Goal: Task Accomplishment & Management: Manage account settings

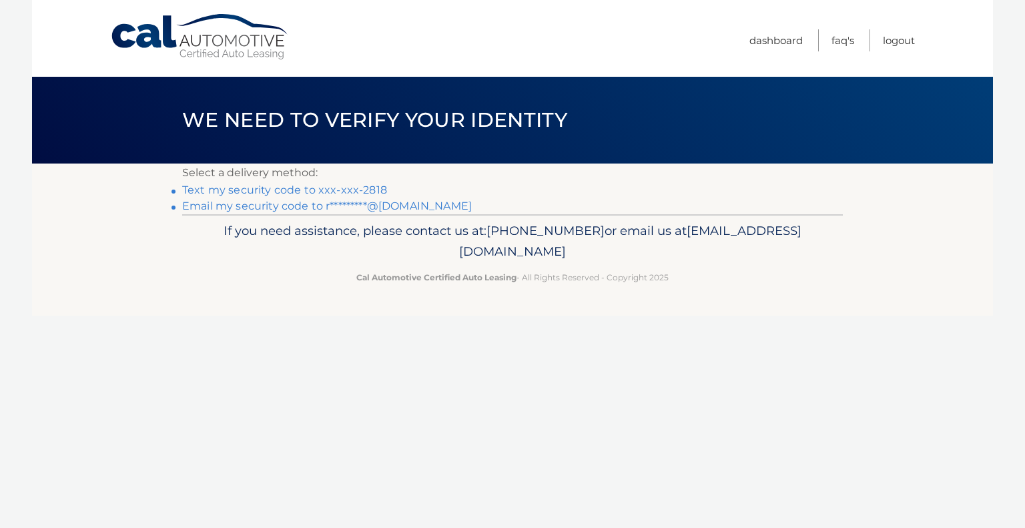
click at [304, 191] on link "Text my security code to xxx-xxx-2818" at bounding box center [284, 190] width 205 height 13
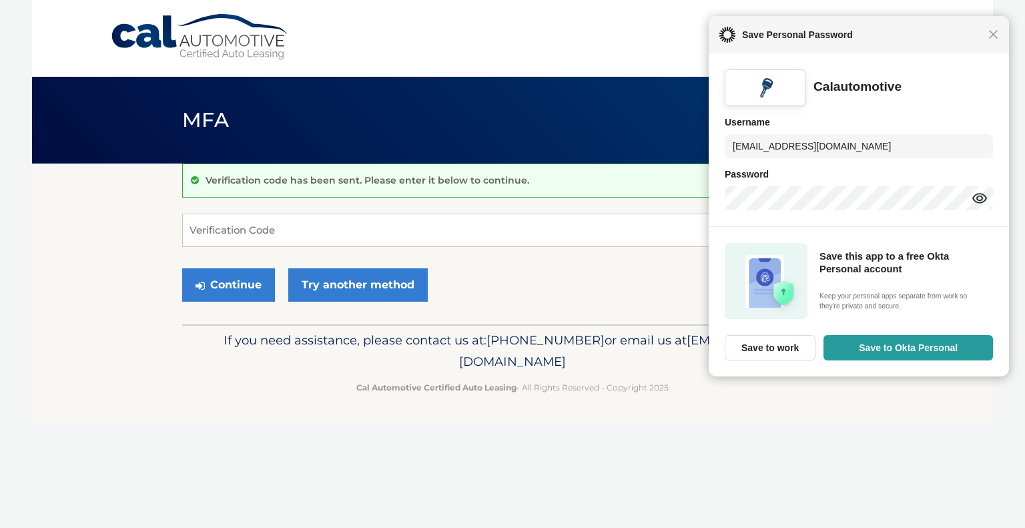
click at [346, 210] on div "Verification code has been sent. Please enter it below to continue. Verificatio…" at bounding box center [512, 244] width 661 height 161
click at [342, 228] on input "Verification Code" at bounding box center [512, 230] width 661 height 33
type input "757617"
click at [253, 285] on button "Continue" at bounding box center [228, 284] width 93 height 33
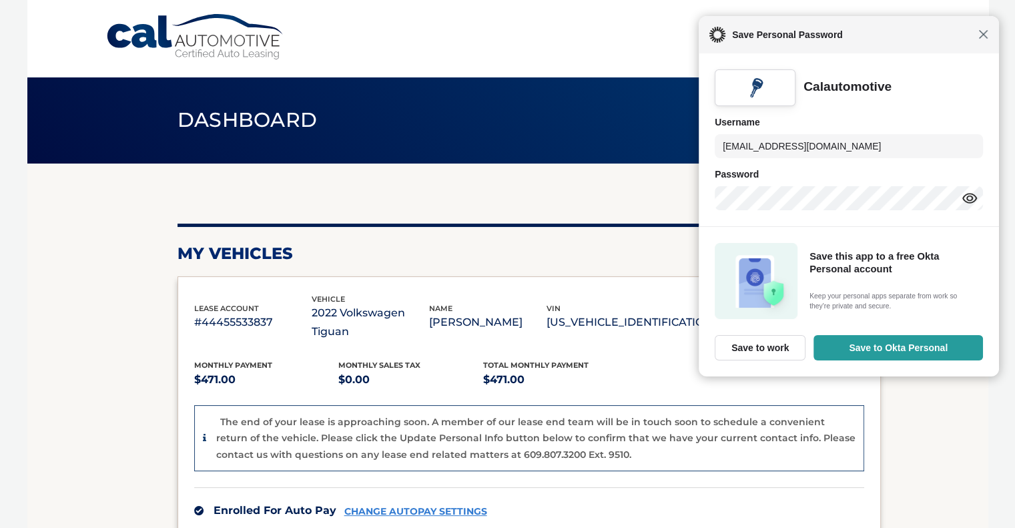
click at [988, 37] on span "Close" at bounding box center [984, 34] width 10 height 10
